Goal: Task Accomplishment & Management: Use online tool/utility

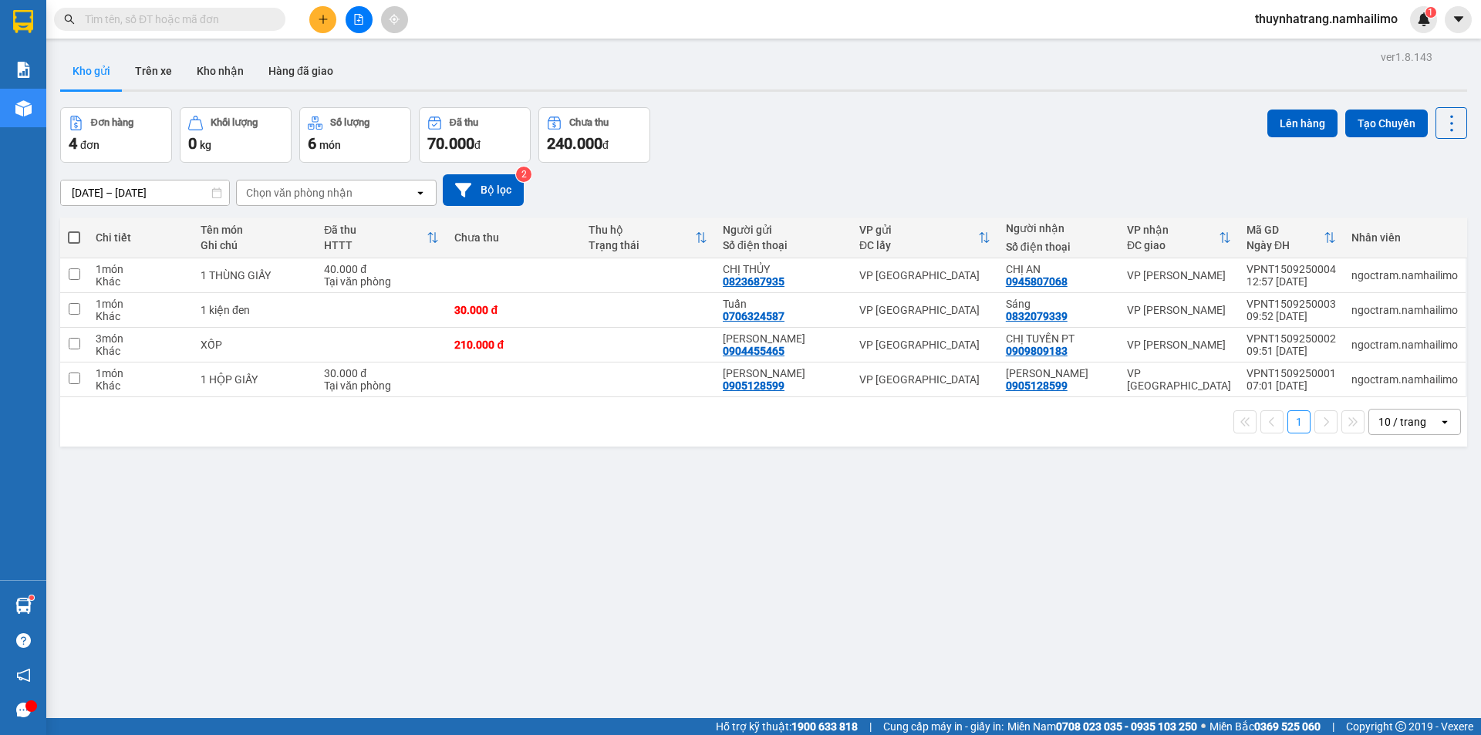
drag, startPoint x: 154, startPoint y: 78, endPoint x: 239, endPoint y: 109, distance: 90.3
click at [160, 82] on button "Trên xe" at bounding box center [154, 70] width 62 height 37
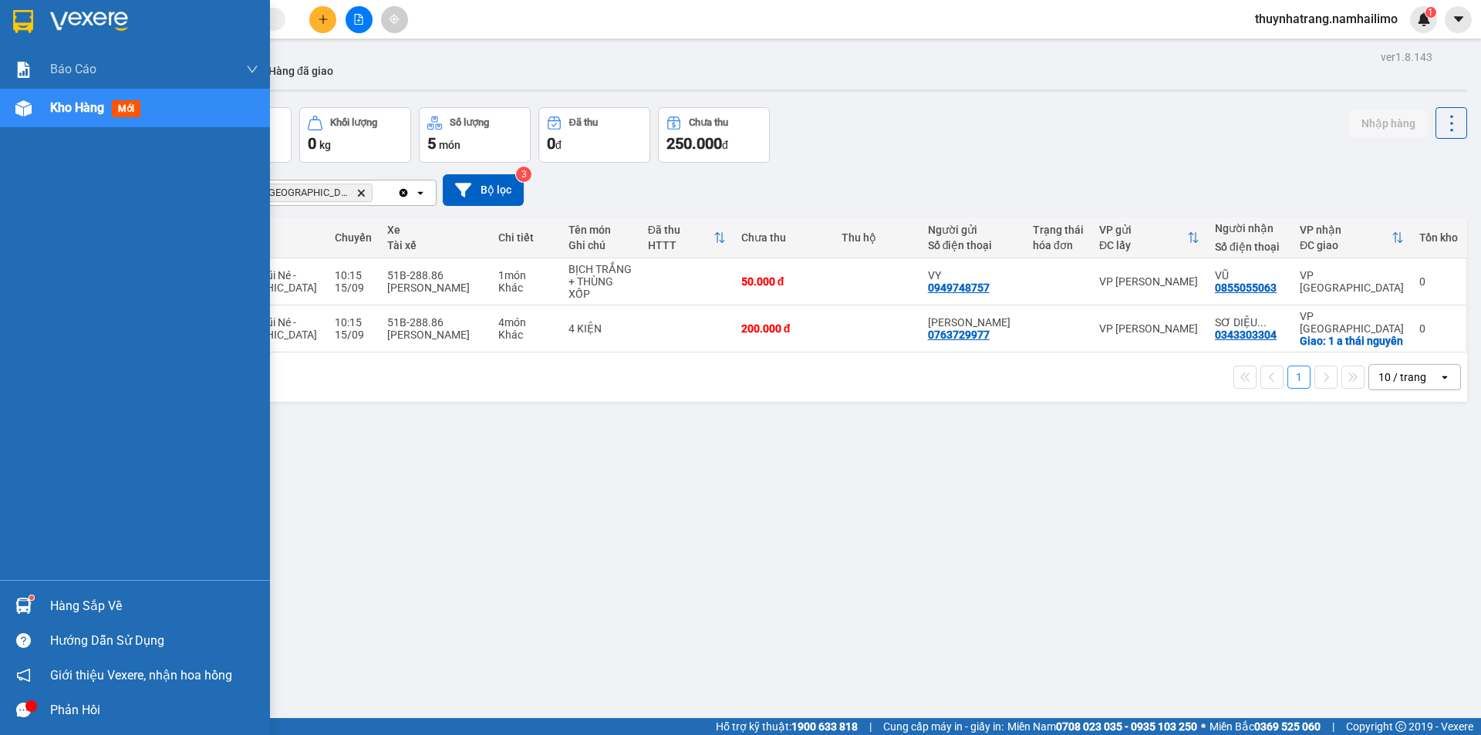
drag, startPoint x: 58, startPoint y: 597, endPoint x: 265, endPoint y: 597, distance: 206.8
click at [87, 597] on div "Hàng sắp về" at bounding box center [154, 606] width 208 height 23
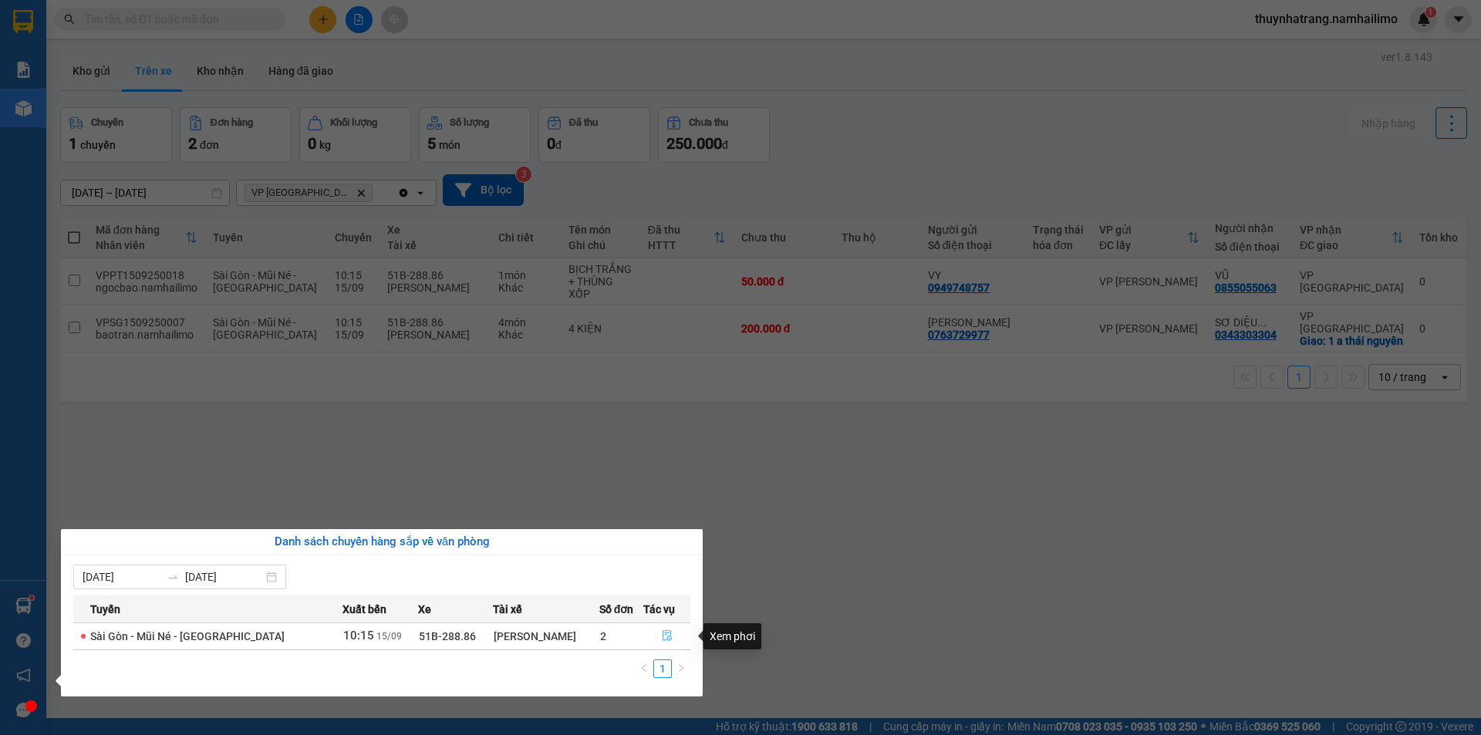
click at [663, 639] on icon "file-done" at bounding box center [667, 636] width 9 height 11
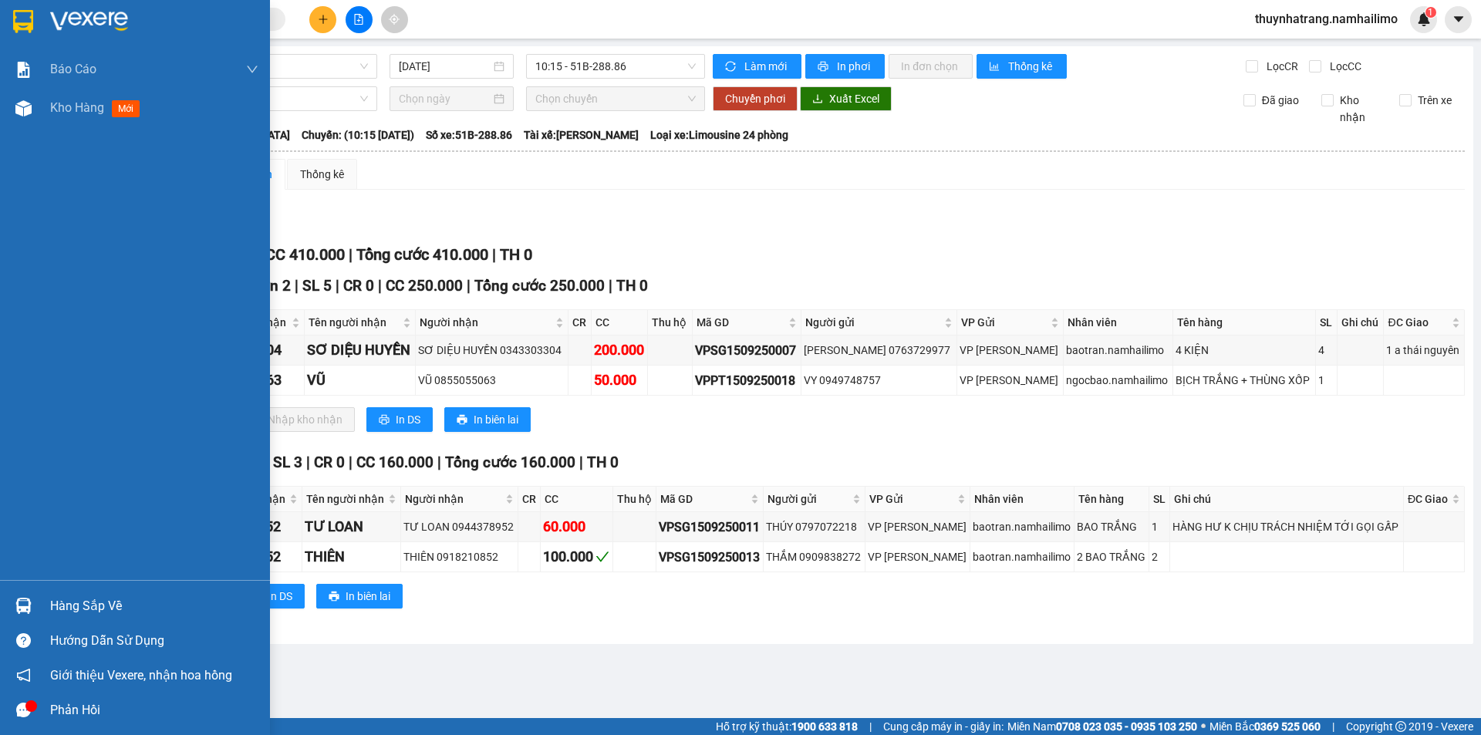
click at [84, 24] on img at bounding box center [89, 21] width 78 height 23
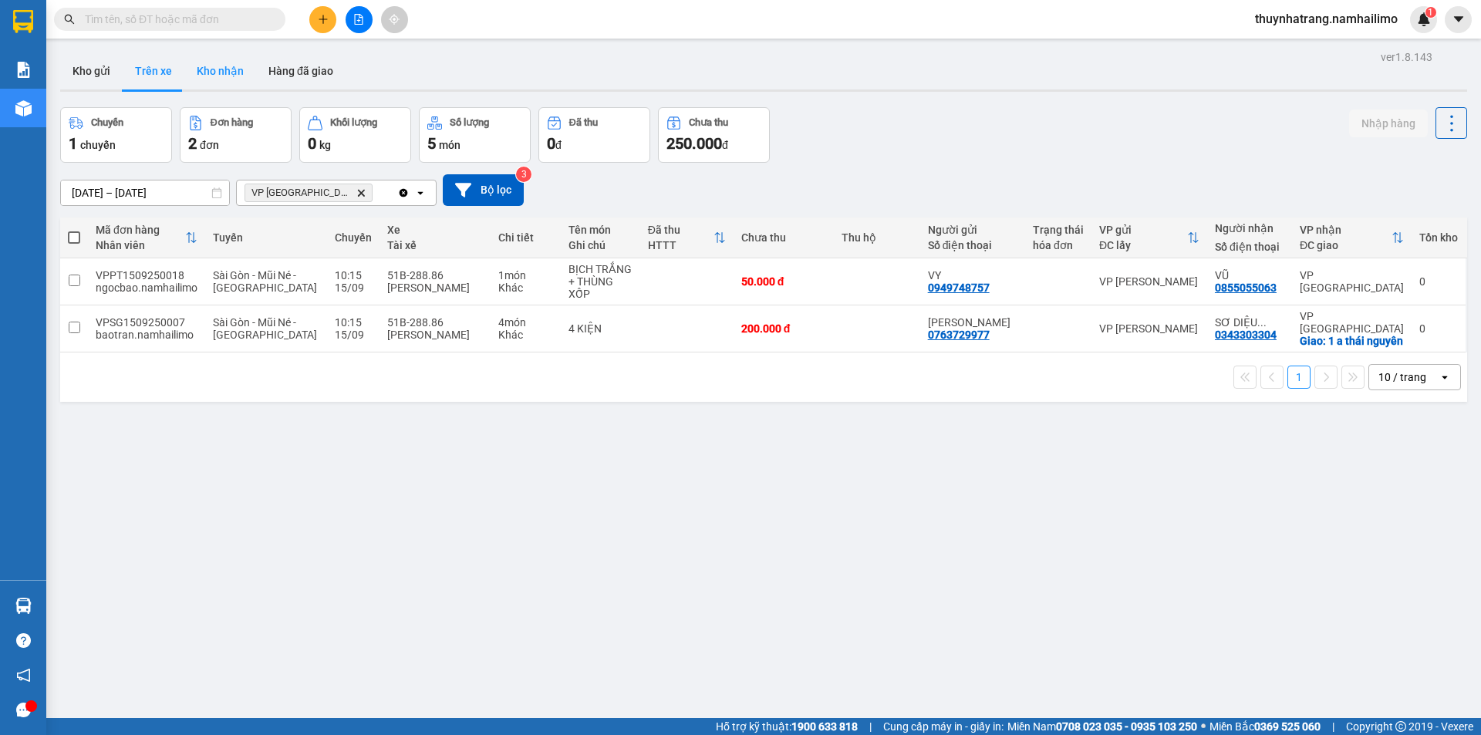
click at [231, 82] on button "Kho nhận" at bounding box center [220, 70] width 72 height 37
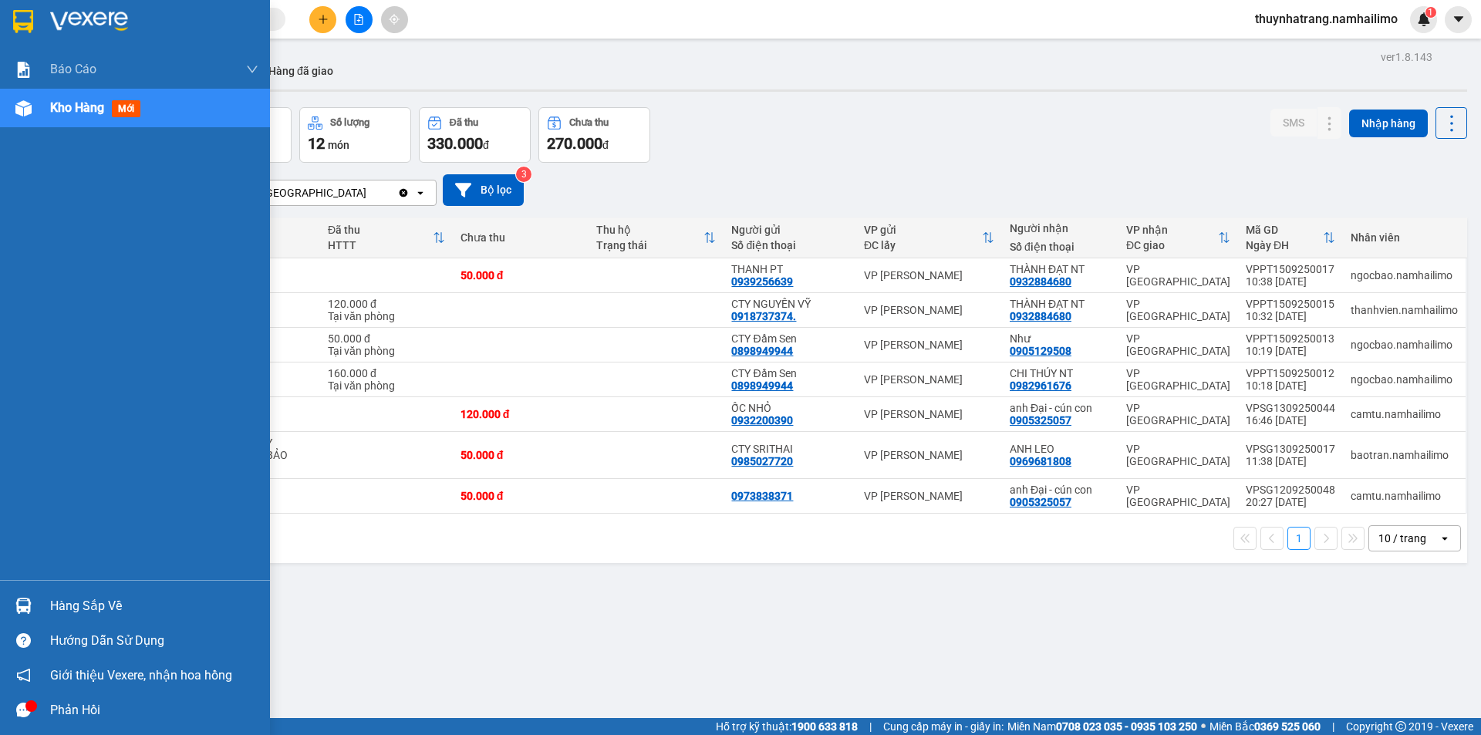
click at [25, 711] on icon "message" at bounding box center [23, 710] width 15 height 15
click at [85, 19] on img at bounding box center [89, 21] width 78 height 23
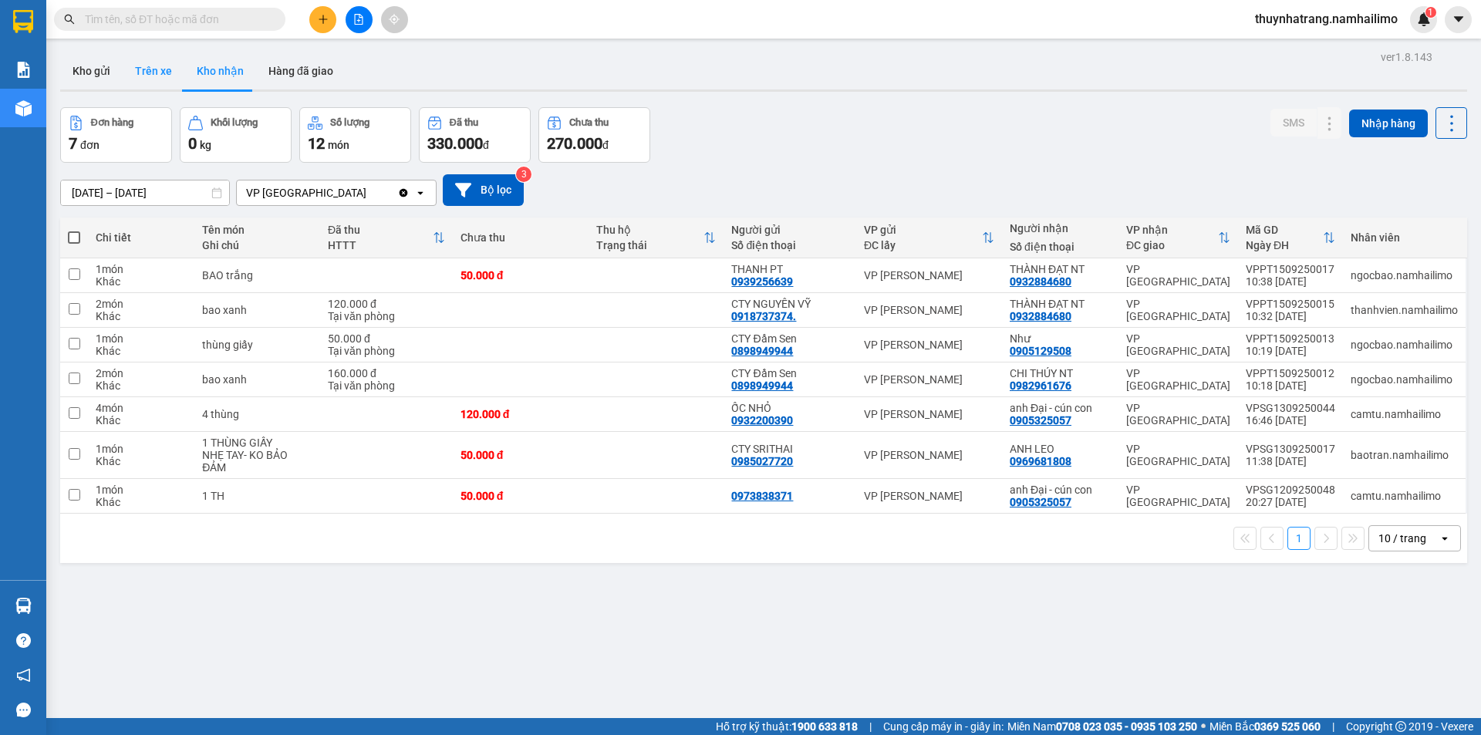
click at [149, 75] on button "Trên xe" at bounding box center [154, 70] width 62 height 37
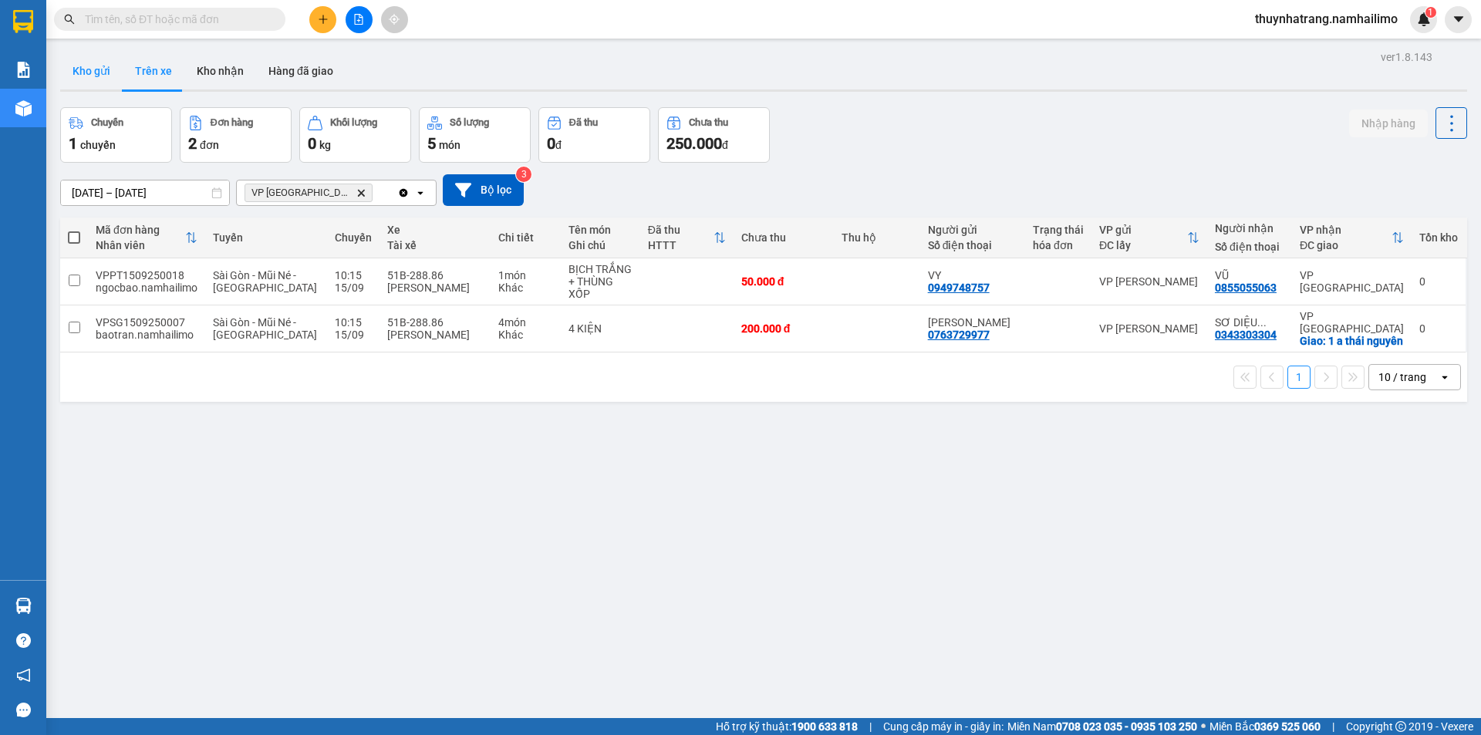
click at [90, 76] on button "Kho gửi" at bounding box center [91, 70] width 62 height 37
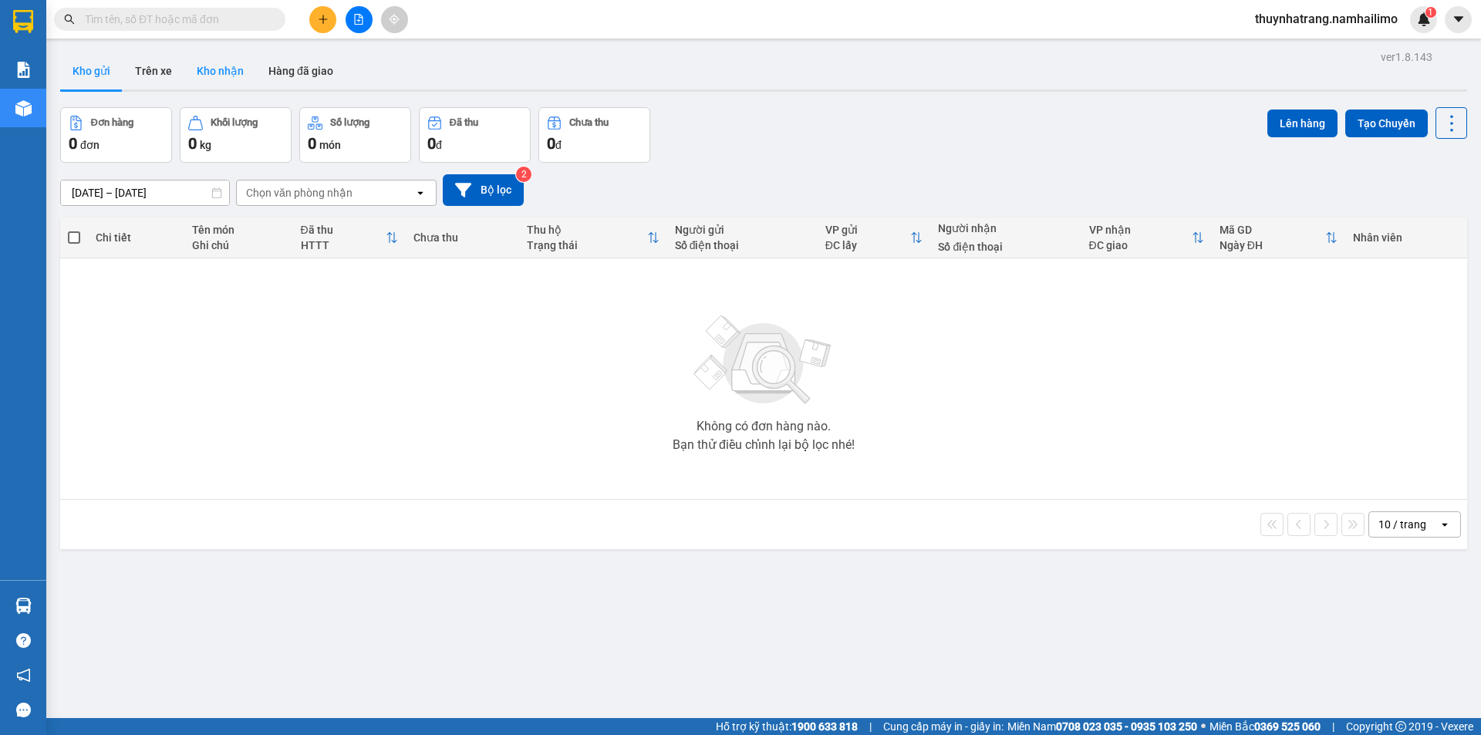
click at [231, 73] on button "Kho nhận" at bounding box center [220, 70] width 72 height 37
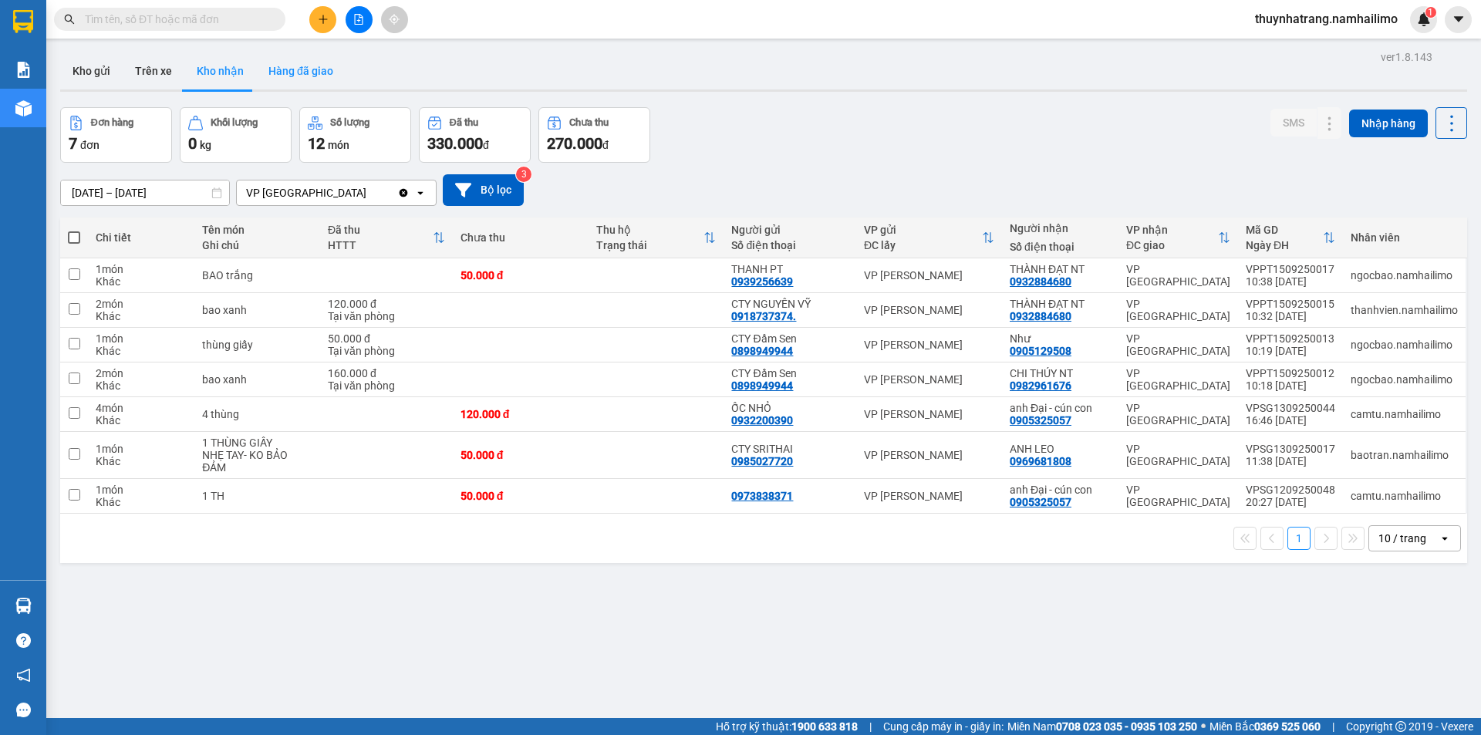
click at [282, 73] on button "Hàng đã giao" at bounding box center [300, 70] width 89 height 37
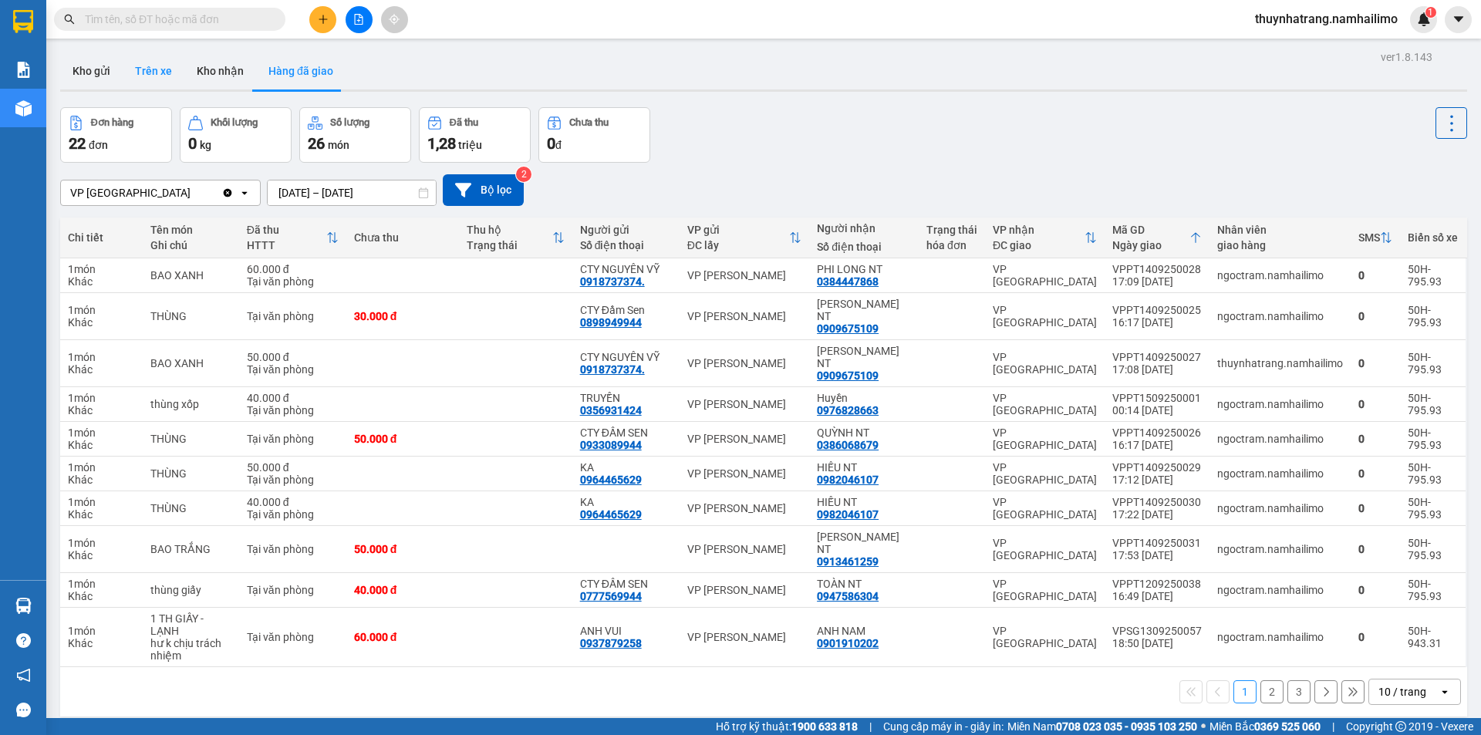
click at [164, 77] on button "Trên xe" at bounding box center [154, 70] width 62 height 37
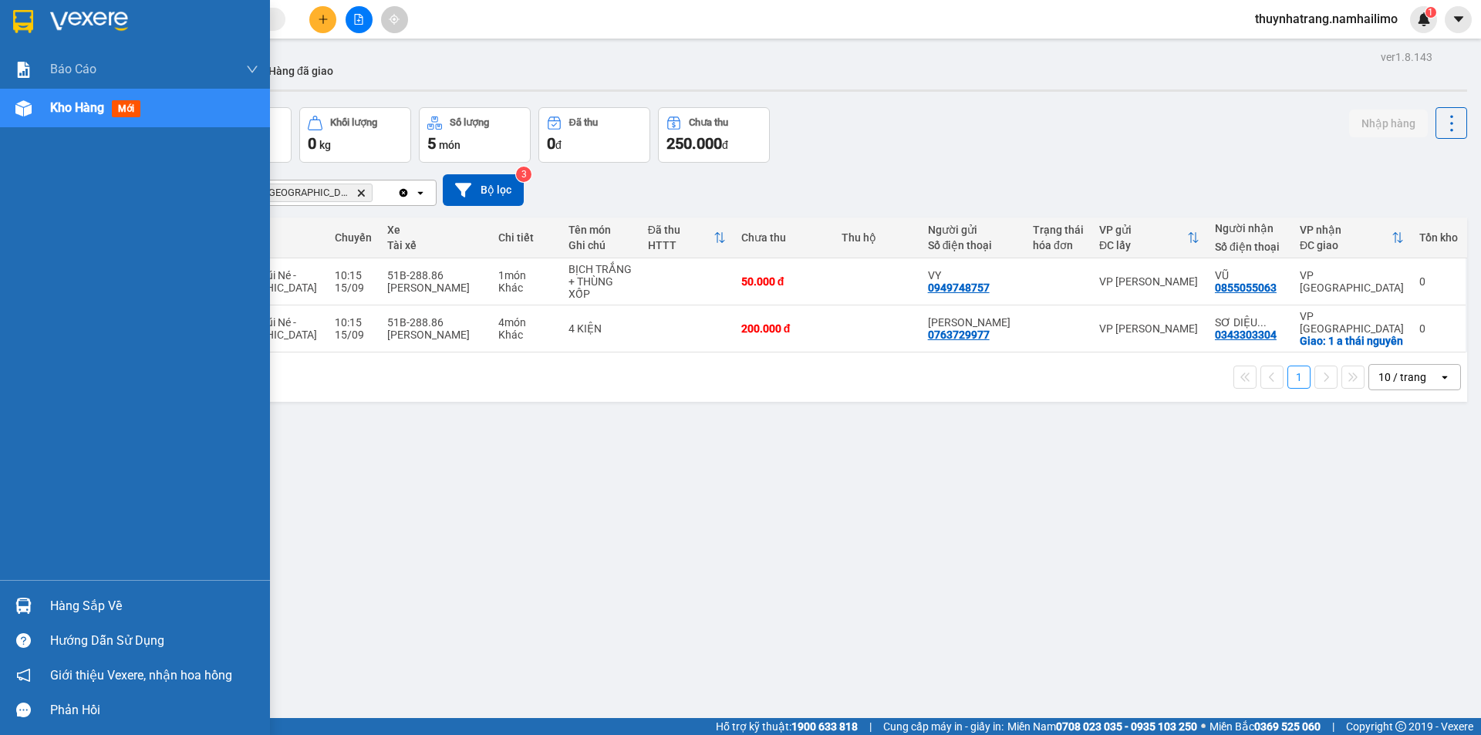
click at [98, 613] on div "Hàng sắp về" at bounding box center [154, 606] width 208 height 23
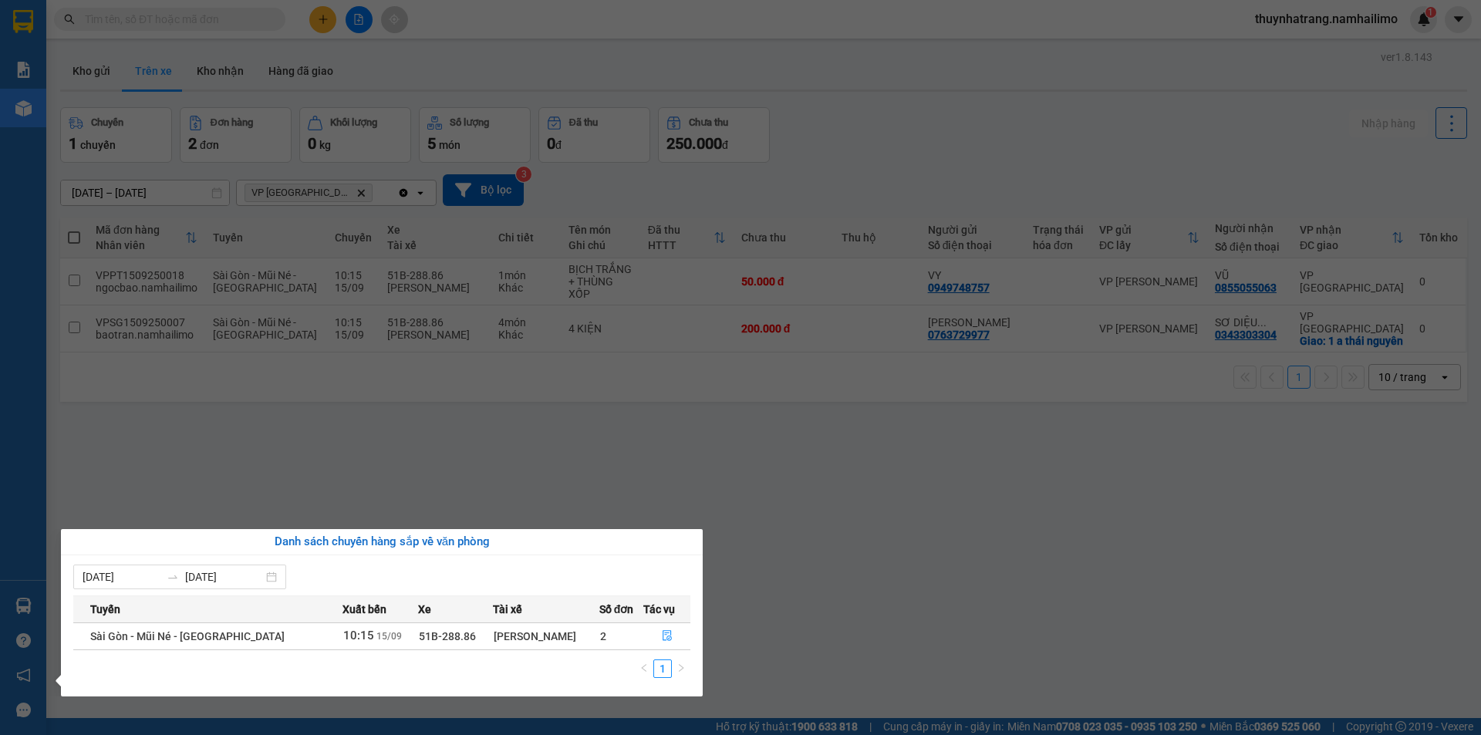
drag, startPoint x: 1268, startPoint y: 653, endPoint x: 1269, endPoint y: 645, distance: 8.5
click at [1269, 651] on section "Kết quả tìm kiếm ( 0 ) Bộ lọc No Data thuynhatrang.namhailimo 1 Báo cáo Báo cáo…" at bounding box center [740, 367] width 1481 height 735
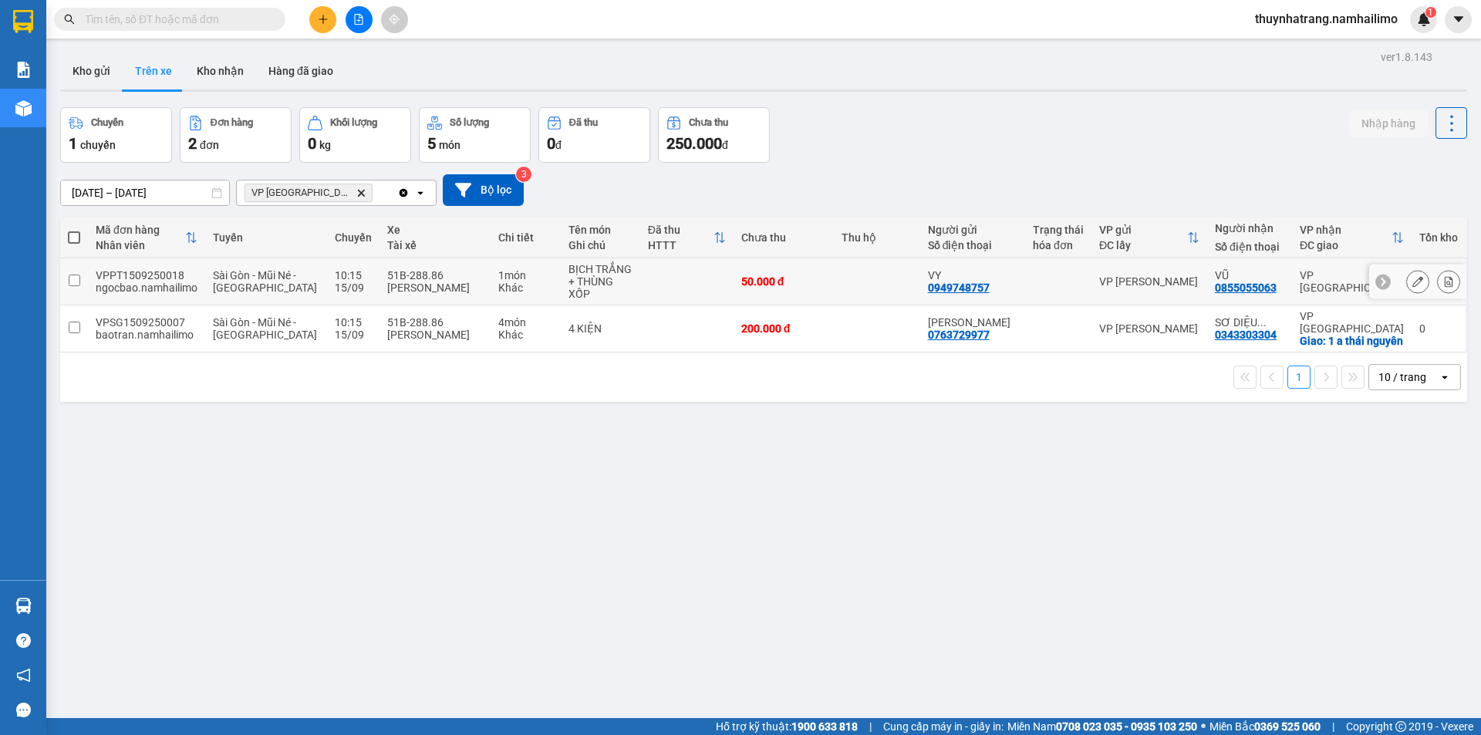
click at [78, 282] on input "checkbox" at bounding box center [75, 281] width 12 height 12
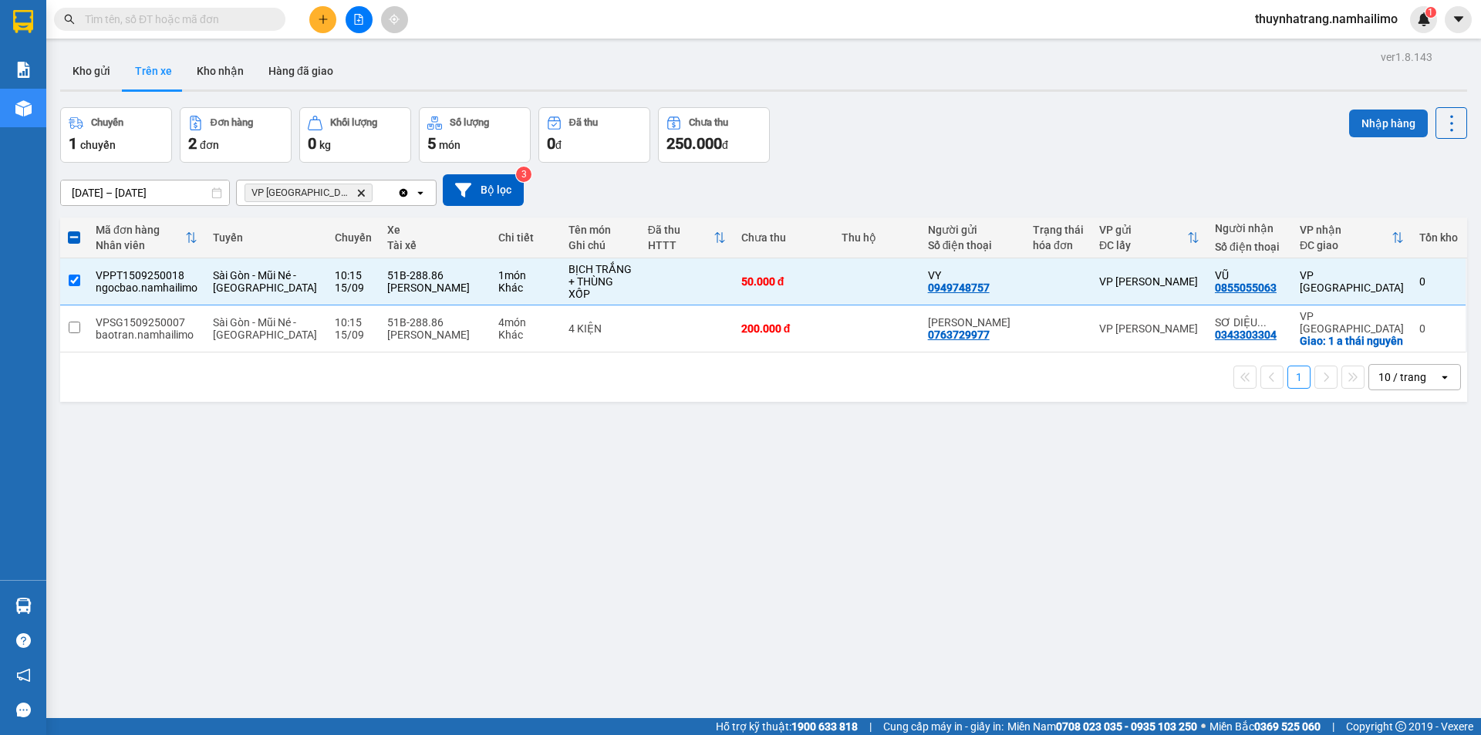
click at [1376, 117] on button "Nhập hàng" at bounding box center [1388, 124] width 79 height 28
checkbox input "false"
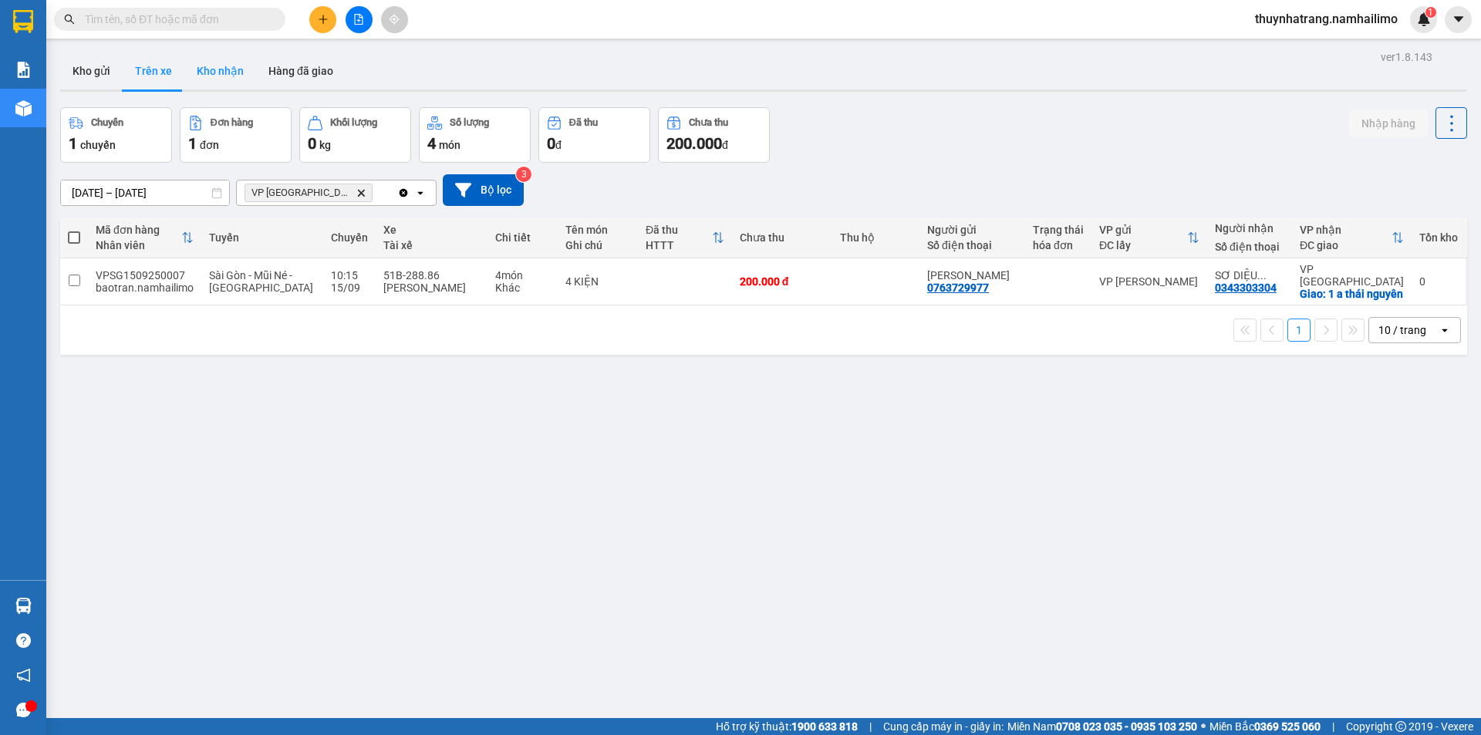
click at [197, 72] on button "Kho nhận" at bounding box center [220, 70] width 72 height 37
